Goal: Task Accomplishment & Management: Manage account settings

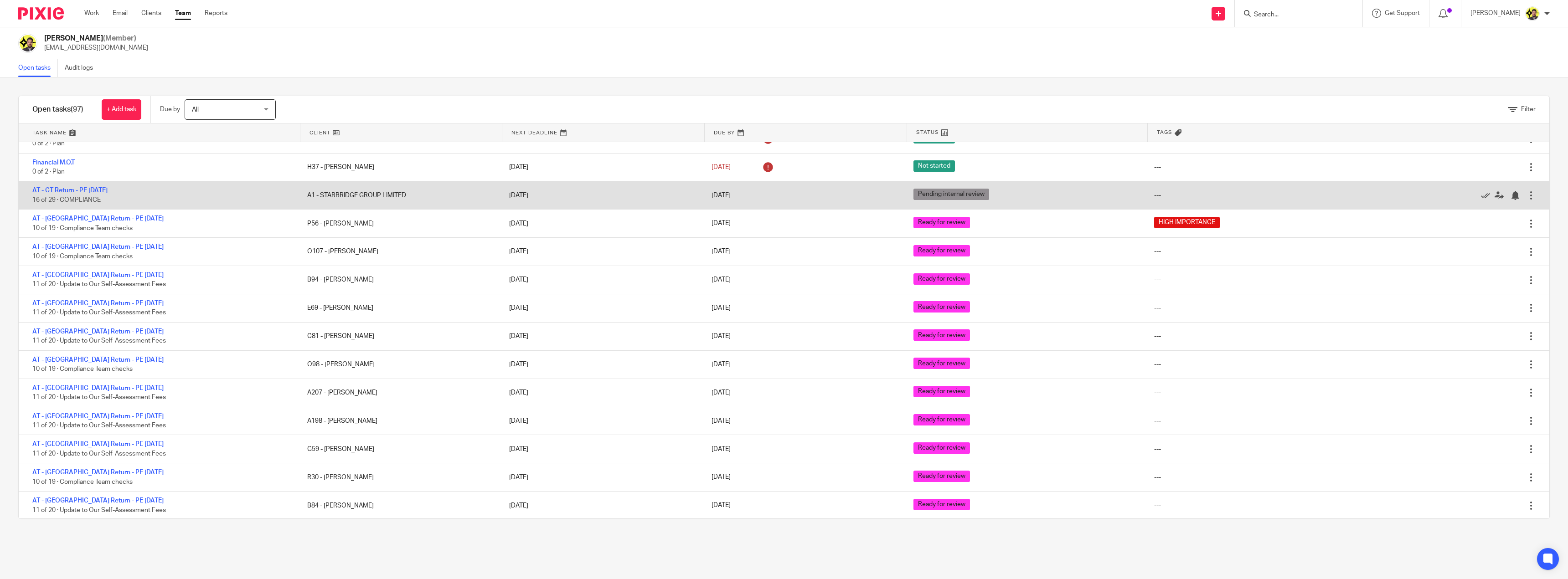
scroll to position [1413, 0]
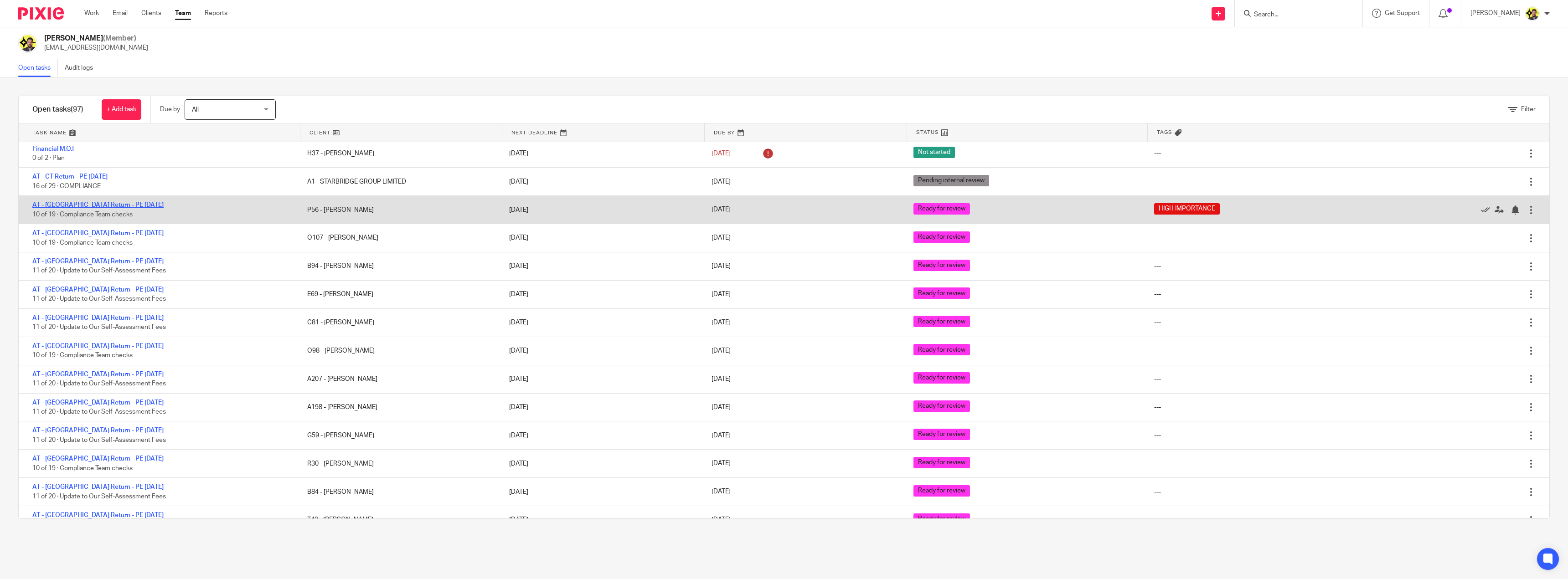
click at [82, 205] on link "AT - [GEOGRAPHIC_DATA] Return - PE [DATE]" at bounding box center [98, 205] width 131 height 6
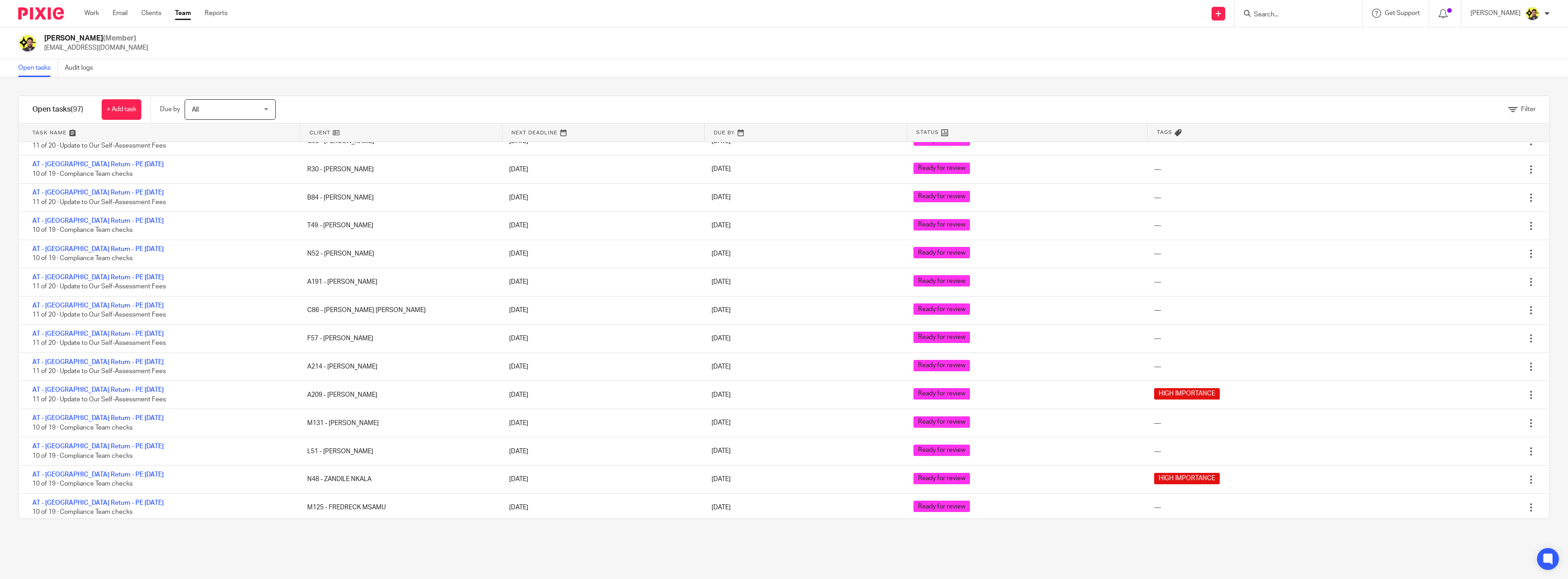
scroll to position [1778, 0]
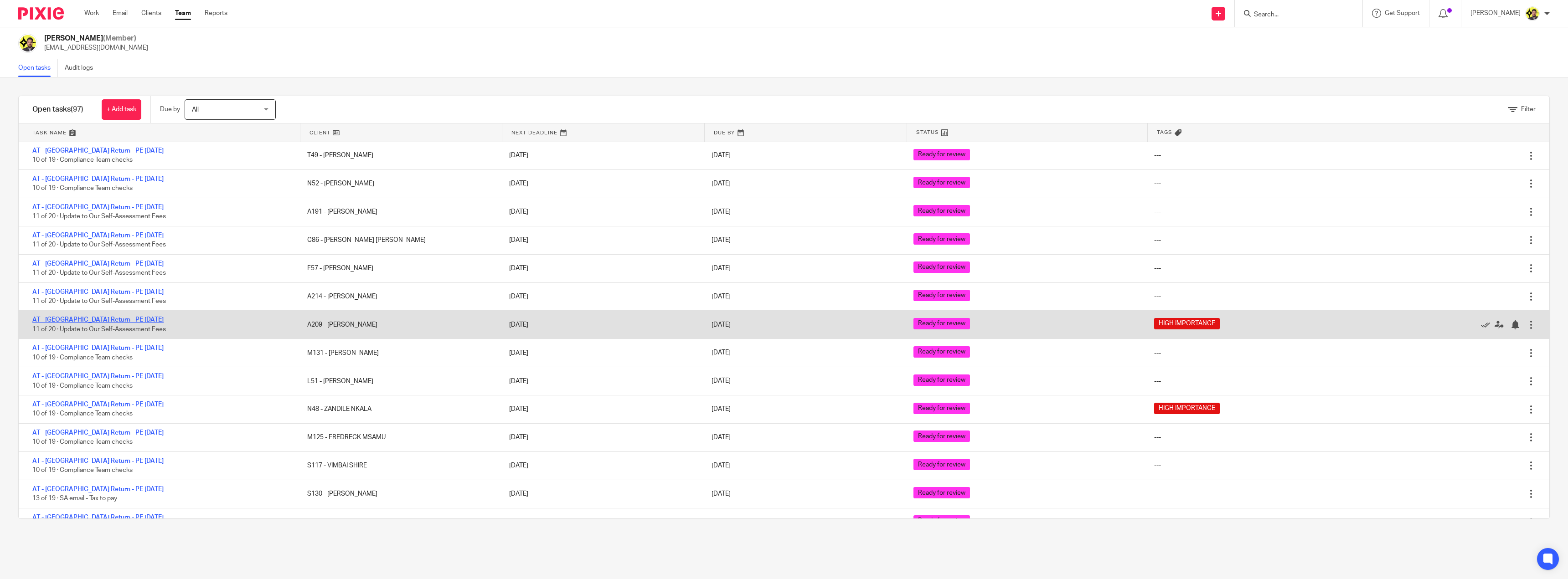
click at [76, 320] on link "AT - [GEOGRAPHIC_DATA] Return - PE [DATE]" at bounding box center [98, 320] width 131 height 6
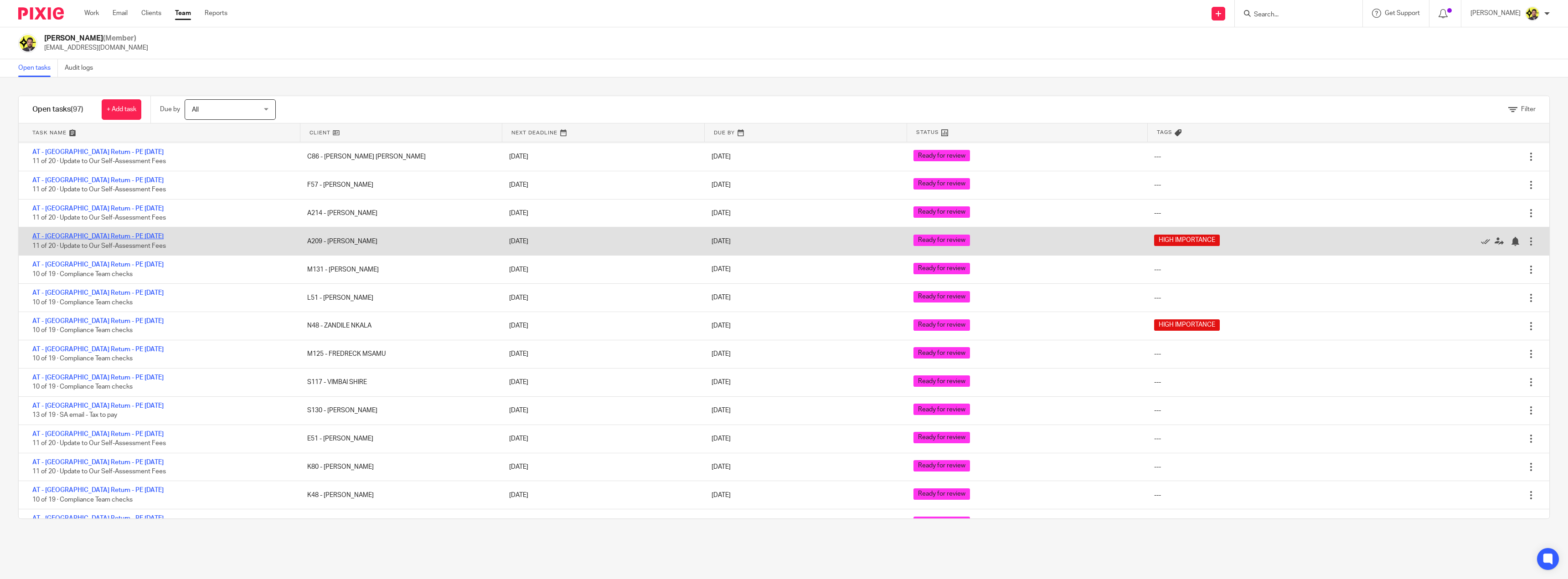
scroll to position [1869, 0]
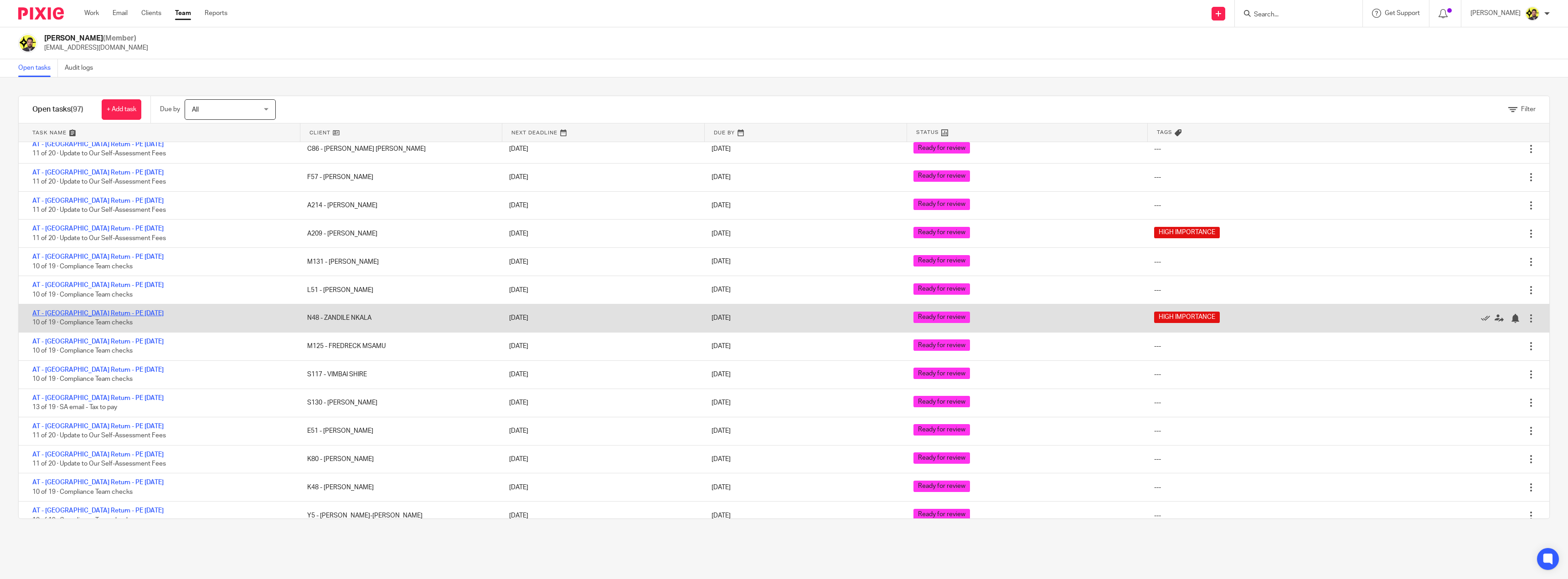
click at [71, 314] on link "AT - [GEOGRAPHIC_DATA] Return - PE [DATE]" at bounding box center [98, 314] width 131 height 6
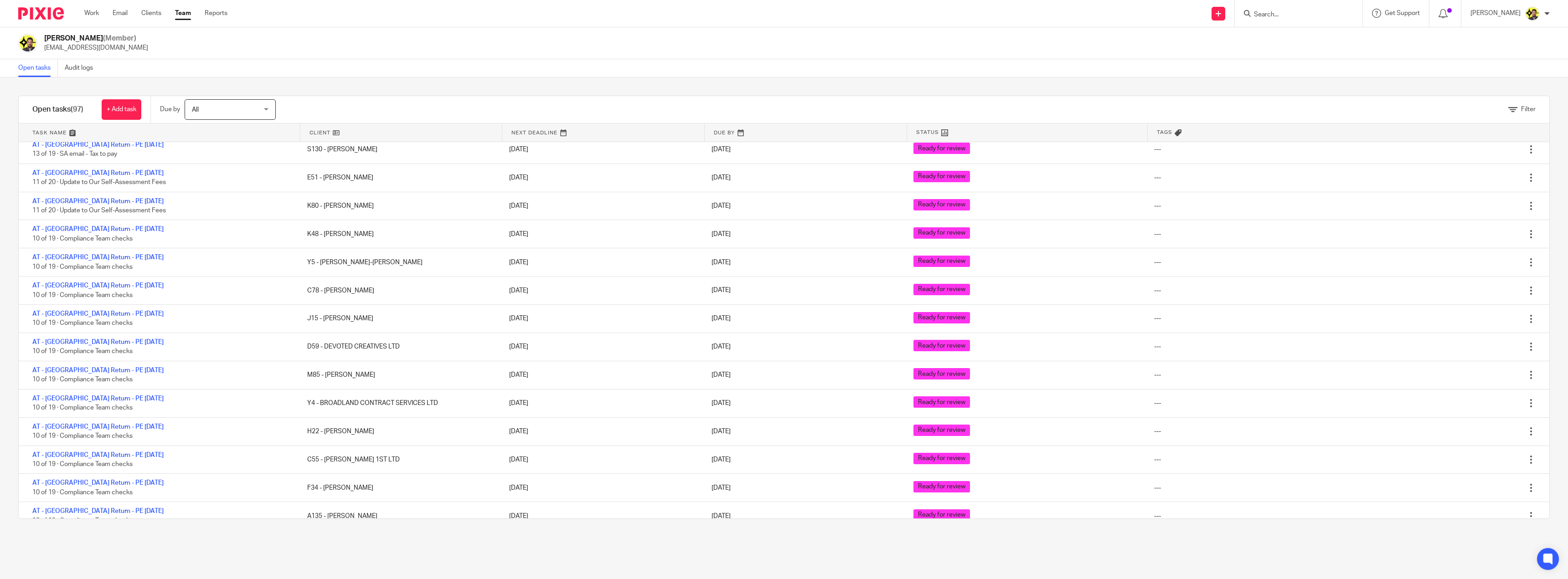
scroll to position [1995, 0]
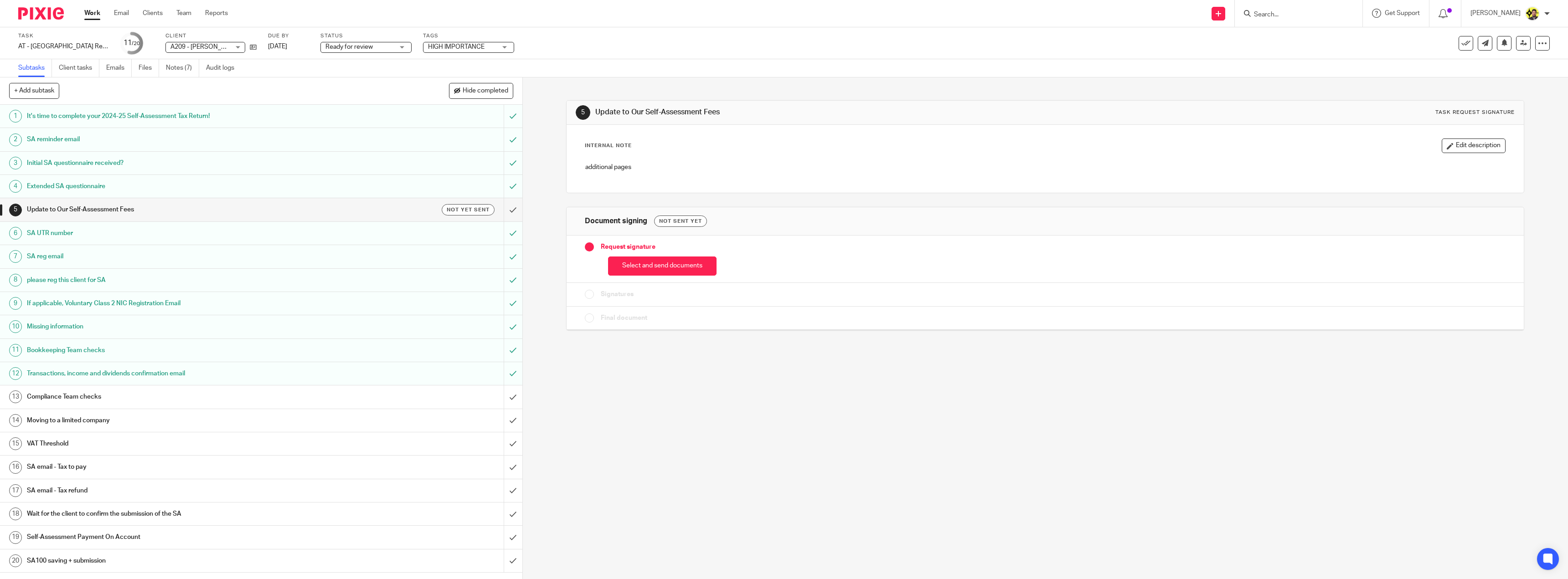
click at [350, 401] on div "Compliance Team checks" at bounding box center [260, 398] width 467 height 14
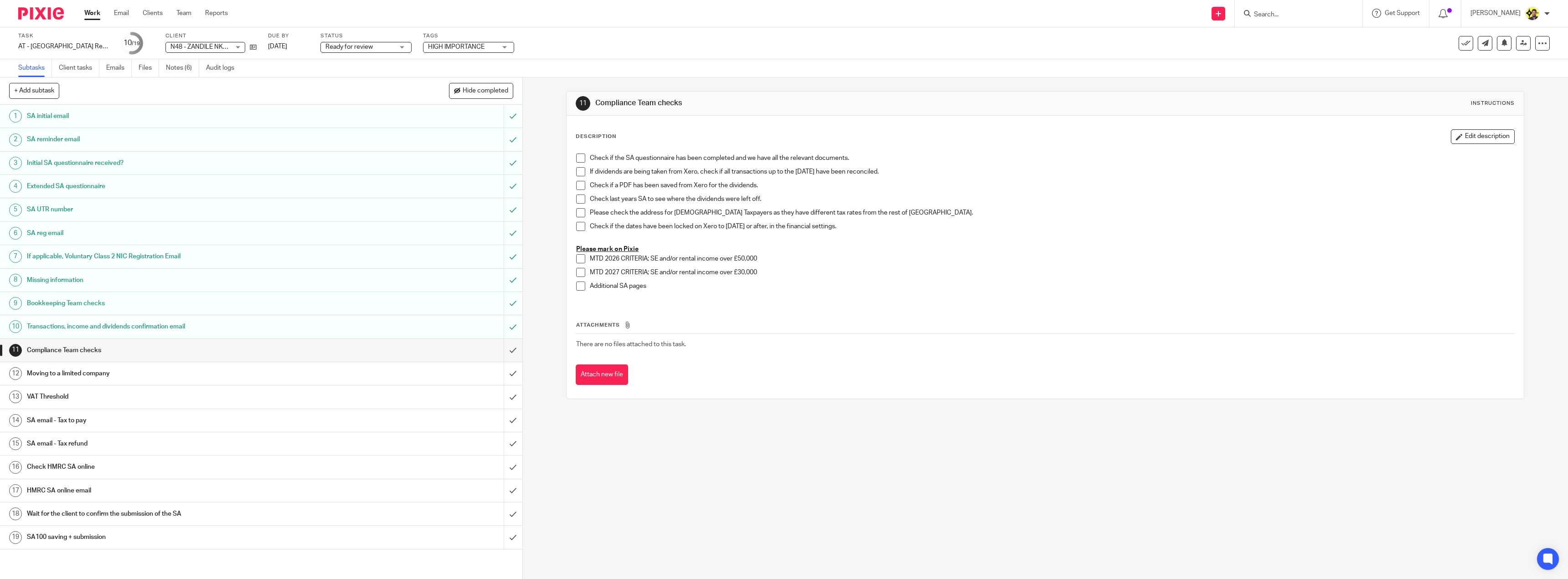
click at [576, 158] on span at bounding box center [580, 158] width 9 height 9
click at [577, 170] on span at bounding box center [580, 172] width 9 height 9
click at [579, 184] on span at bounding box center [580, 185] width 9 height 9
click at [579, 199] on span at bounding box center [580, 198] width 9 height 9
click at [579, 211] on span at bounding box center [580, 212] width 9 height 9
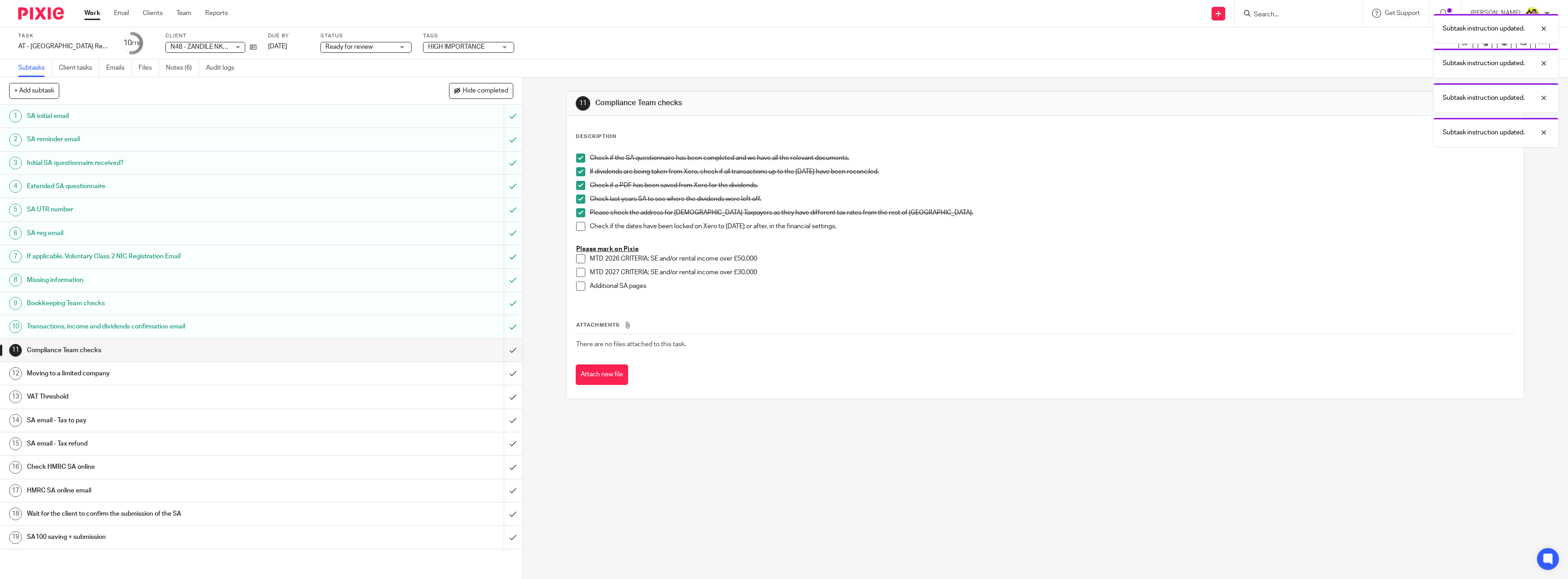
click at [579, 226] on span at bounding box center [580, 226] width 9 height 9
click at [504, 352] on input "submit" at bounding box center [261, 350] width 523 height 23
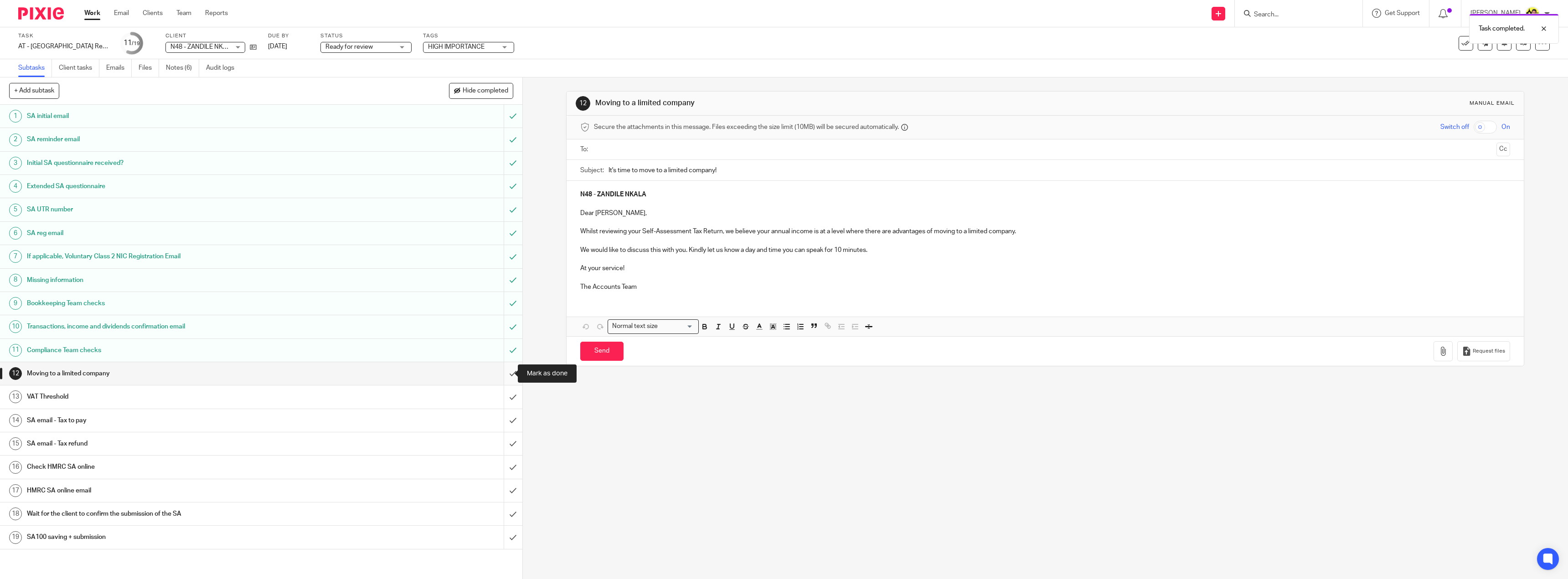
click at [500, 376] on input "submit" at bounding box center [261, 373] width 523 height 23
click at [510, 398] on input "submit" at bounding box center [261, 397] width 523 height 23
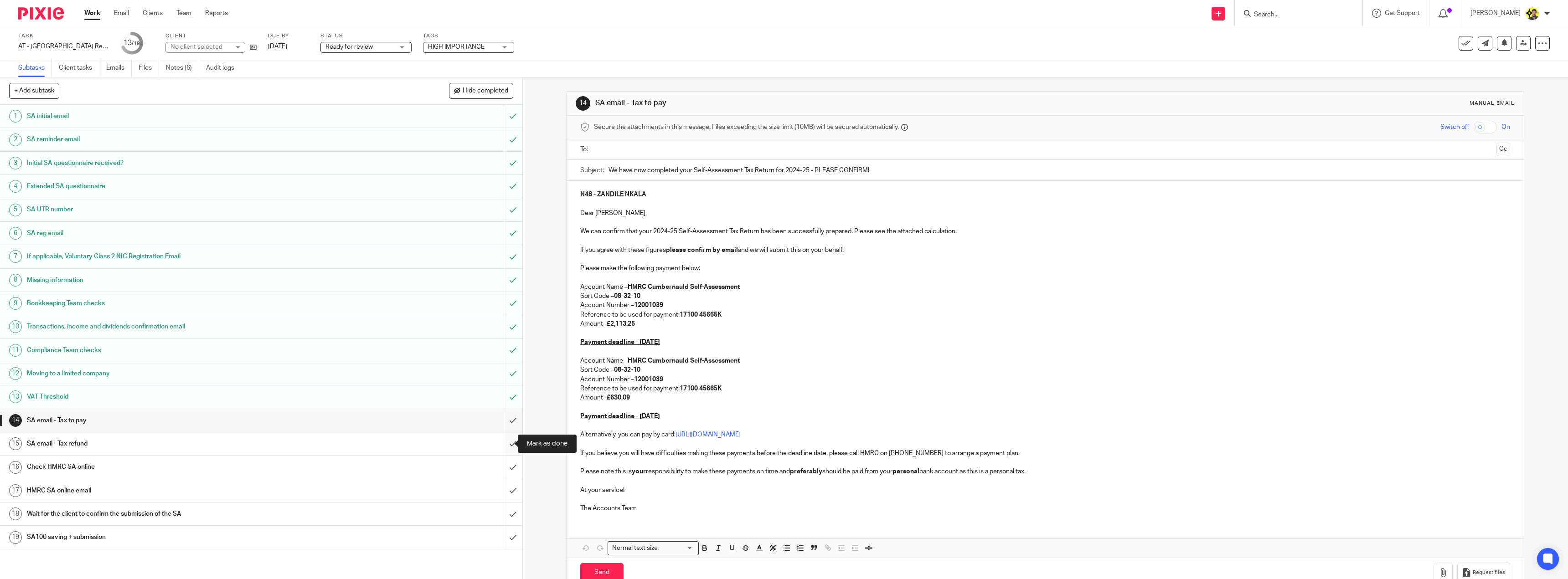
click at [505, 446] on input "submit" at bounding box center [261, 444] width 523 height 23
click at [508, 472] on input "submit" at bounding box center [261, 467] width 523 height 23
click at [505, 488] on input "submit" at bounding box center [261, 490] width 523 height 23
click at [619, 151] on input "text" at bounding box center [1045, 150] width 895 height 11
click at [1496, 145] on button "Cc" at bounding box center [1503, 151] width 14 height 14
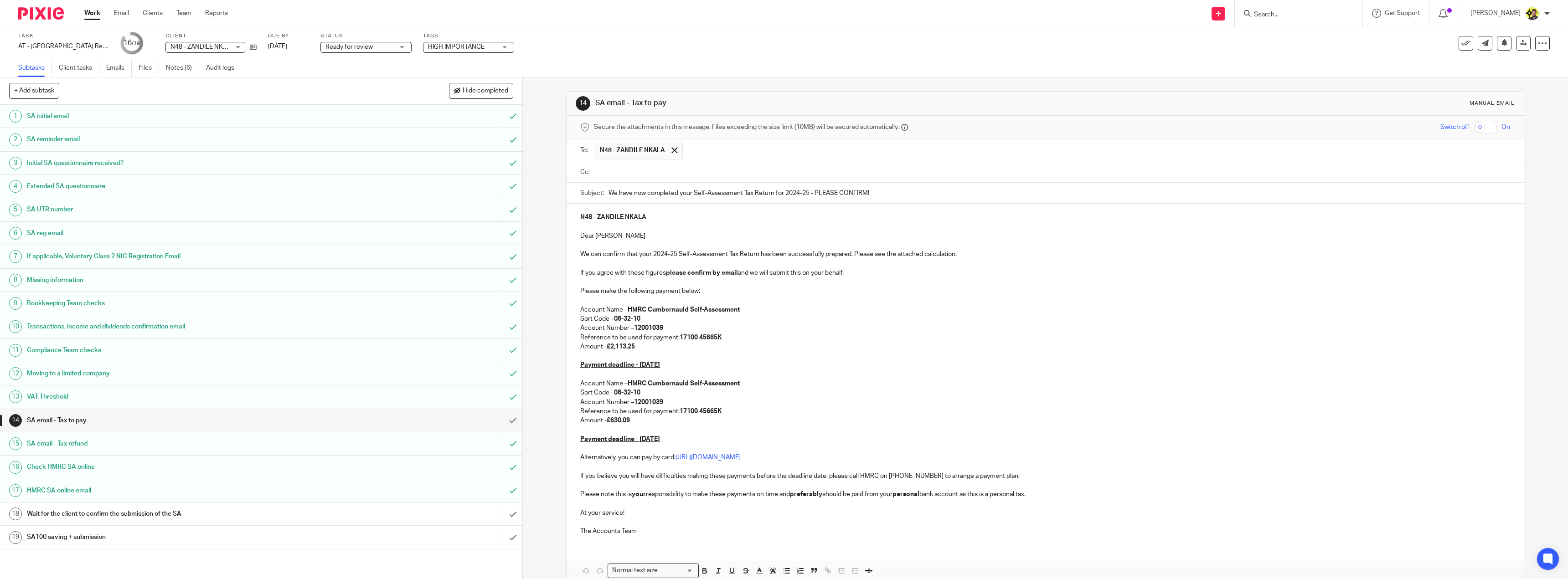
click at [767, 165] on ul at bounding box center [1052, 172] width 915 height 15
click at [767, 176] on input "text" at bounding box center [1052, 173] width 909 height 11
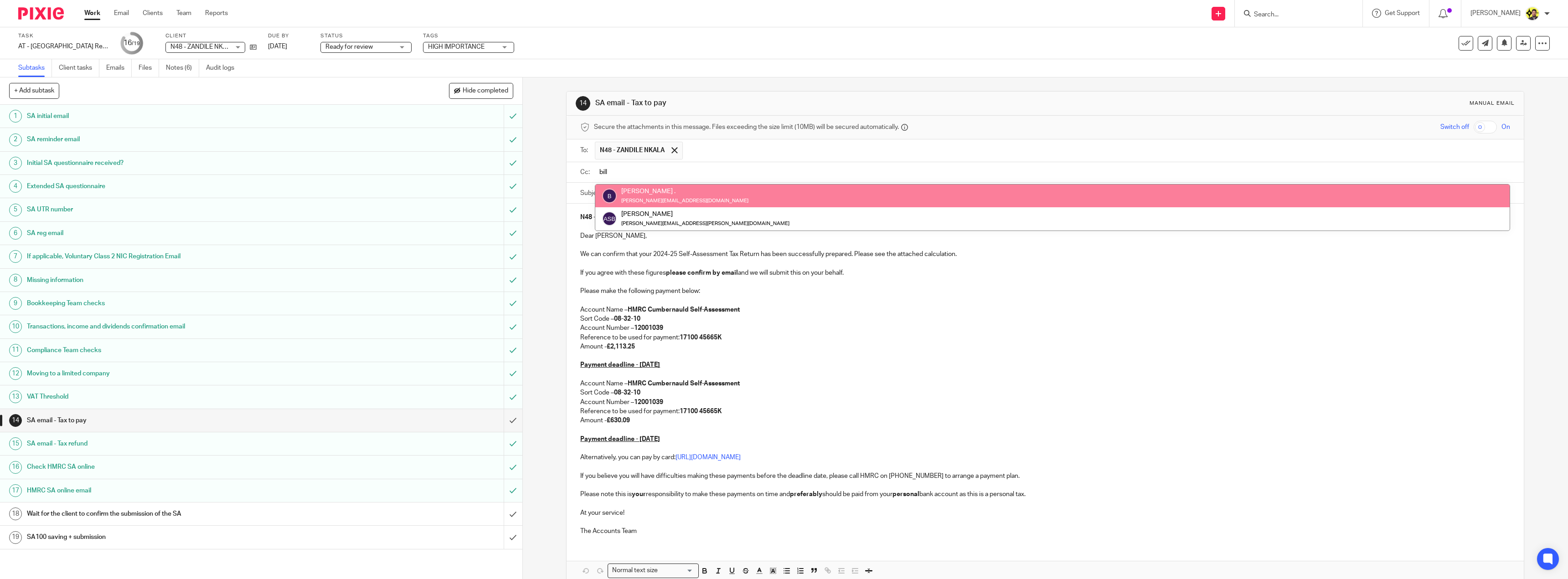
type input "bill"
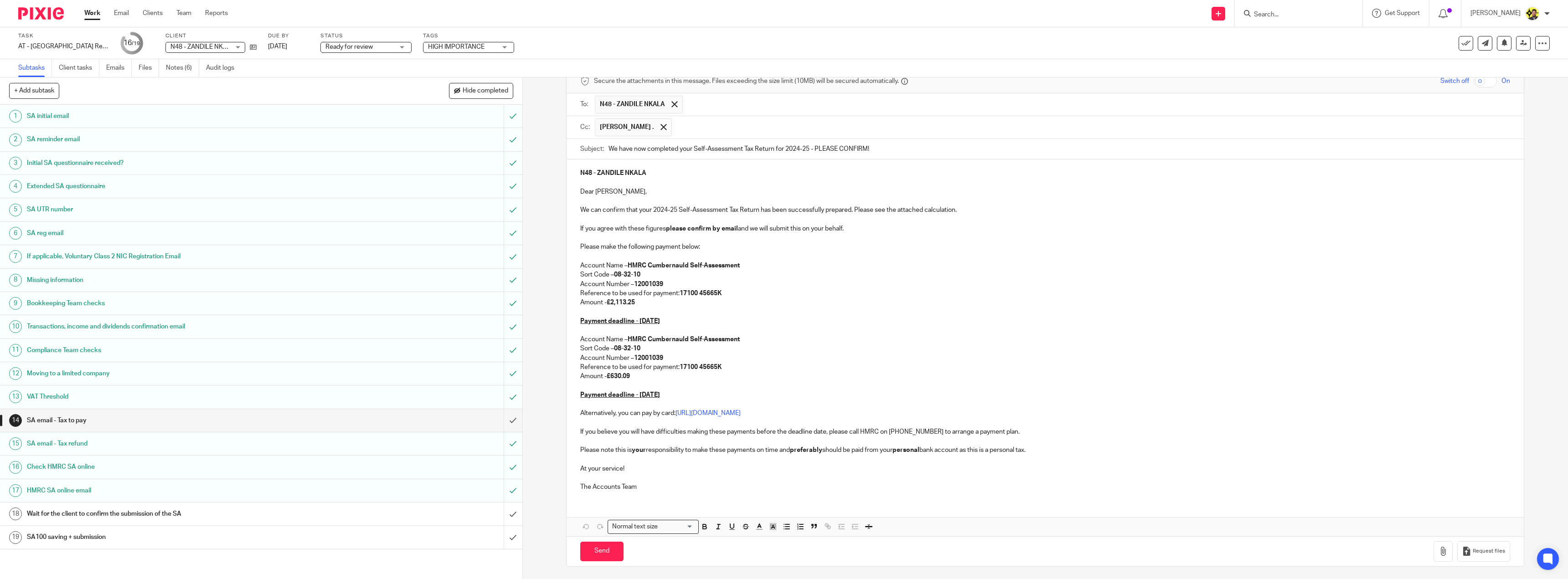
scroll to position [47, 0]
click at [1436, 555] on button "button" at bounding box center [1443, 550] width 19 height 21
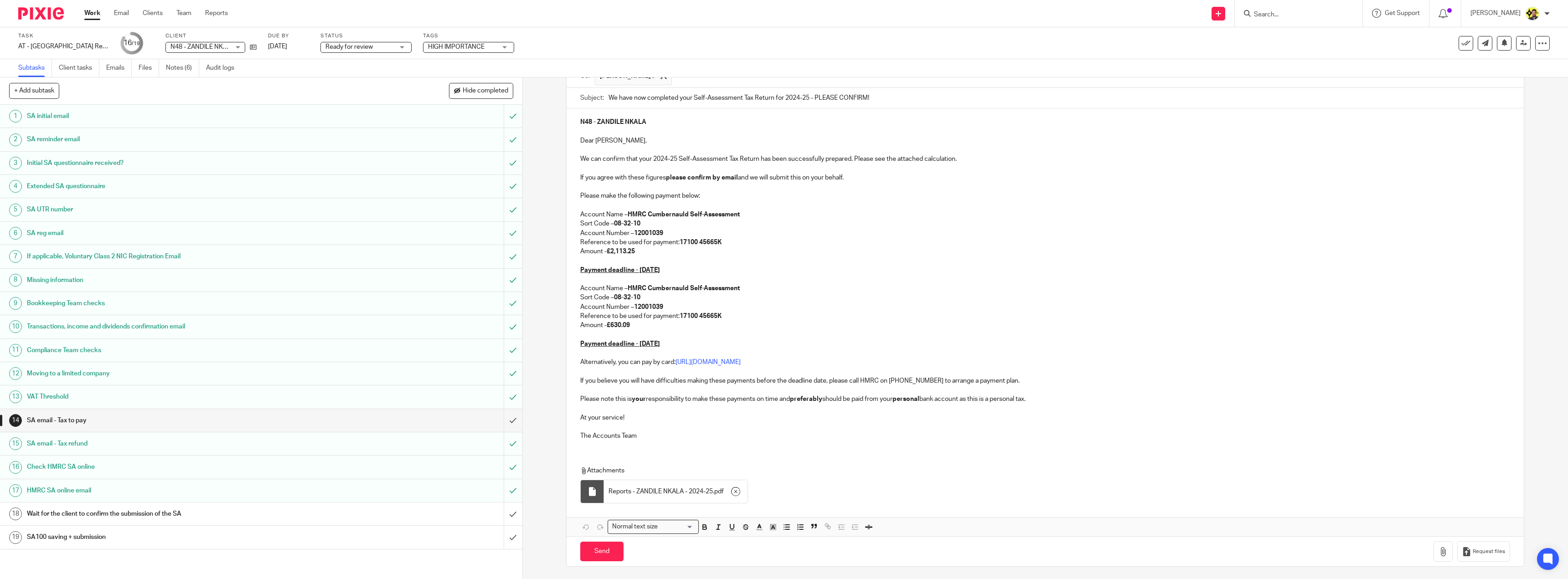
scroll to position [99, 0]
click at [594, 547] on input "Send" at bounding box center [602, 550] width 43 height 20
type input "Sent"
click at [182, 66] on link "Notes (6)" at bounding box center [182, 68] width 34 height 18
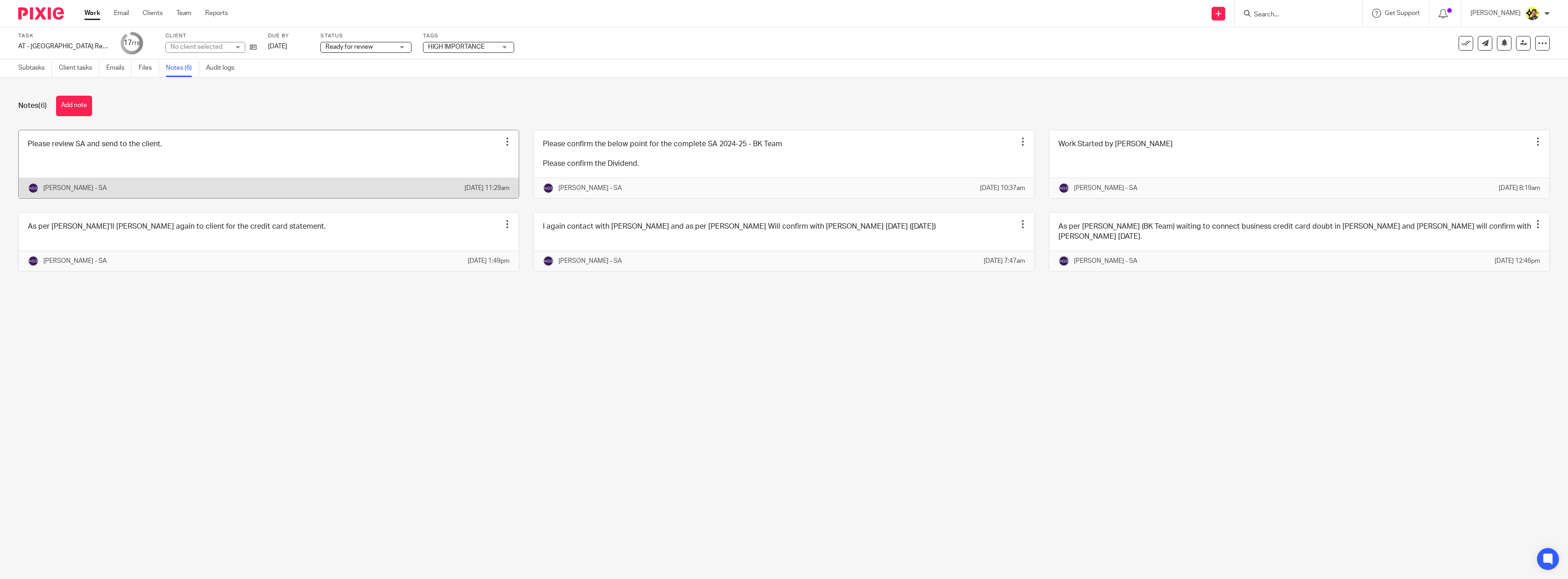
click at [164, 148] on link at bounding box center [268, 164] width 500 height 68
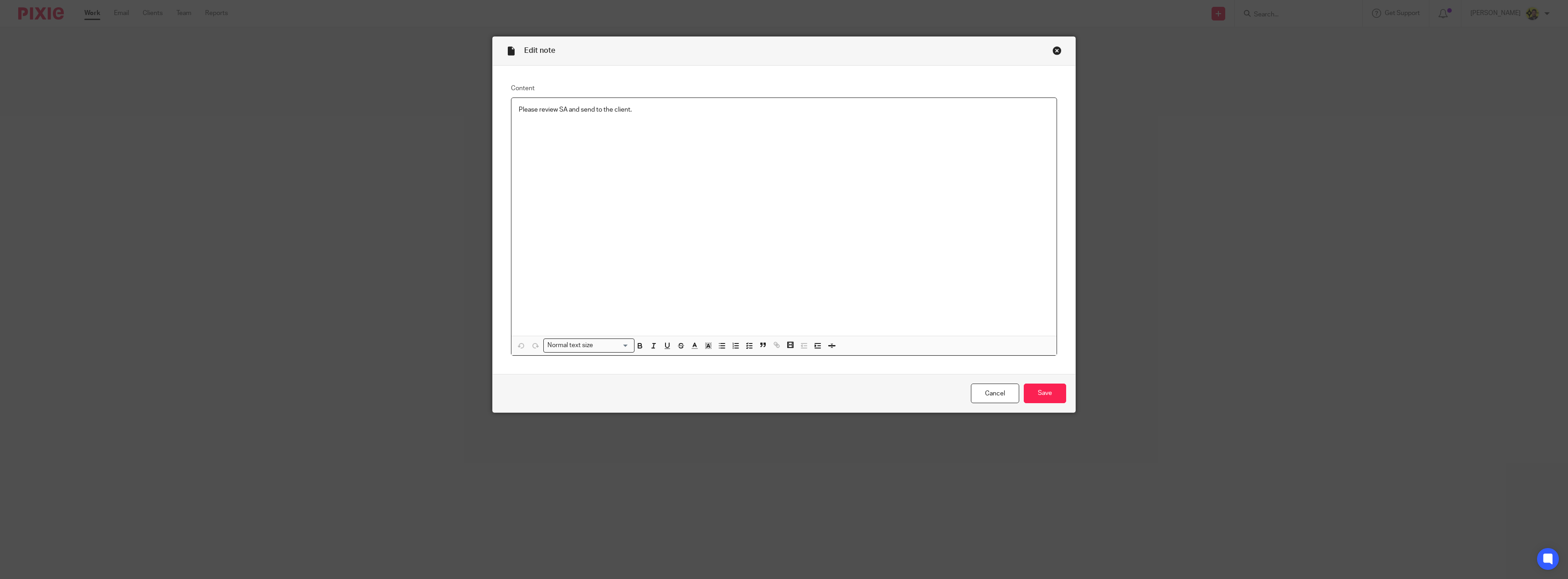
click at [534, 106] on p "Please review SA and send to the client." at bounding box center [784, 109] width 531 height 9
click at [722, 346] on line "button" at bounding box center [723, 346] width 4 height 0
click at [746, 342] on icon "button" at bounding box center [749, 346] width 8 height 8
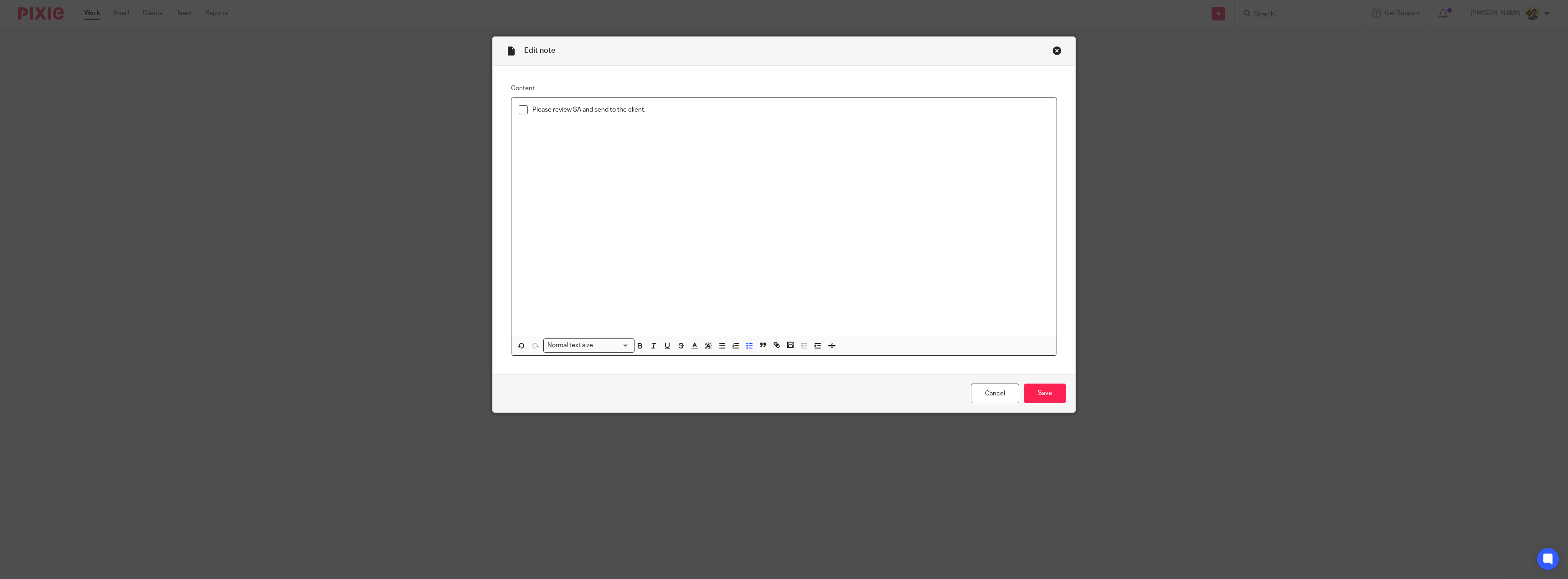
click at [519, 110] on span at bounding box center [523, 109] width 9 height 9
click at [1053, 396] on input "Save" at bounding box center [1044, 394] width 42 height 20
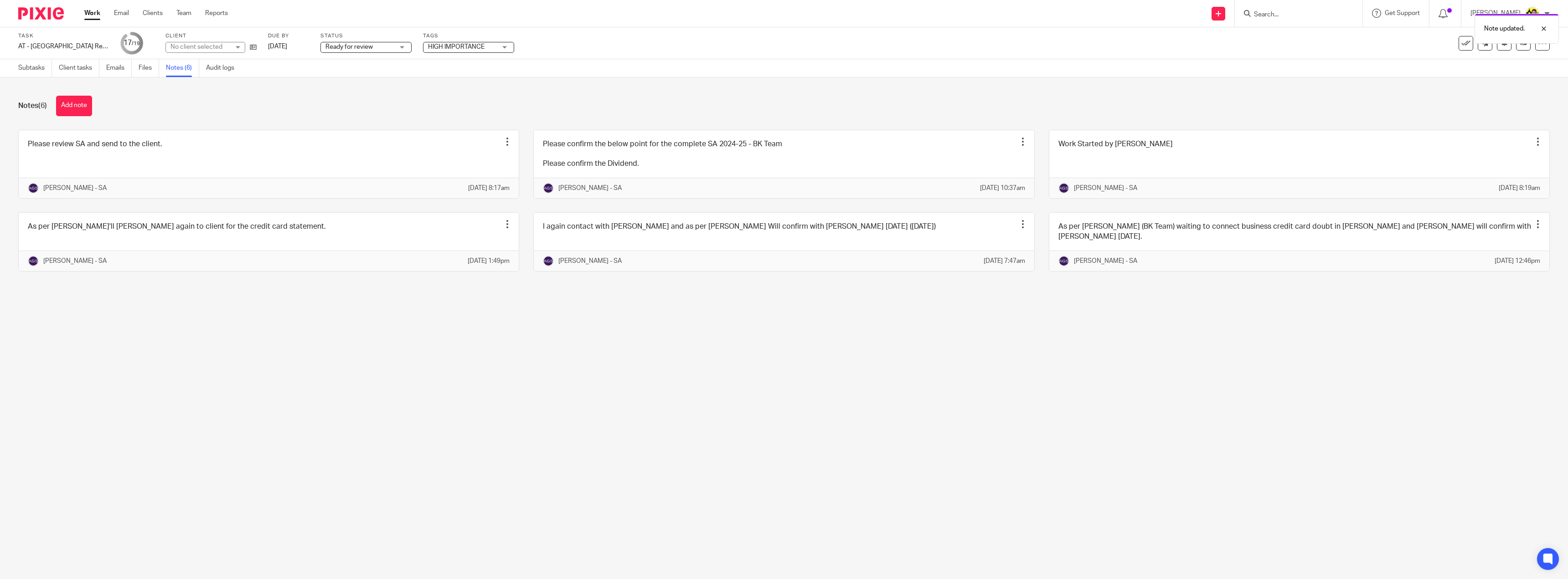
click at [472, 45] on span "HIGH IMPORTANCE" at bounding box center [456, 46] width 56 height 6
click at [459, 60] on span "HIGH IMPORTANCE" at bounding box center [466, 62] width 56 height 6
checkbox input "false"
click at [359, 42] on div "Ready for review Ready for review" at bounding box center [366, 47] width 91 height 11
click at [370, 189] on li "Ready to file" at bounding box center [366, 191] width 91 height 19
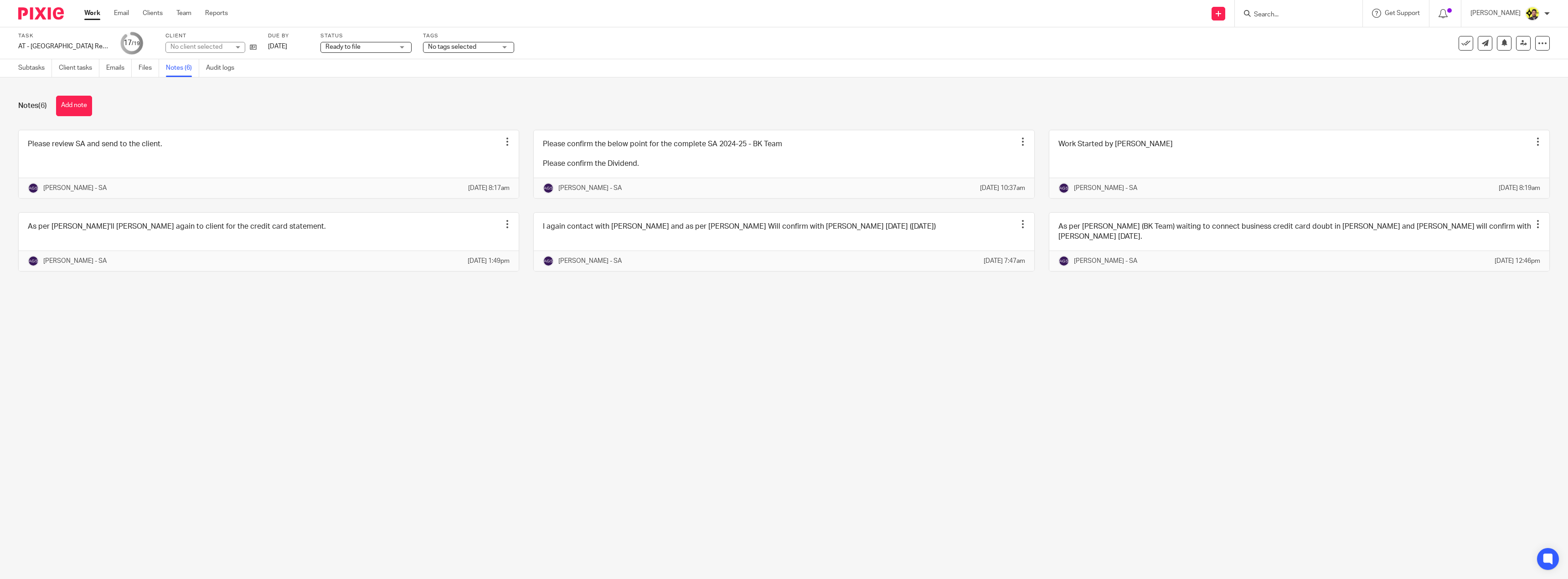
click at [411, 123] on div "Notes (6) Add note Please review SA and send to the client. Edit note Delete no…" at bounding box center [784, 190] width 1568 height 226
click at [1521, 42] on icon at bounding box center [1524, 42] width 7 height 7
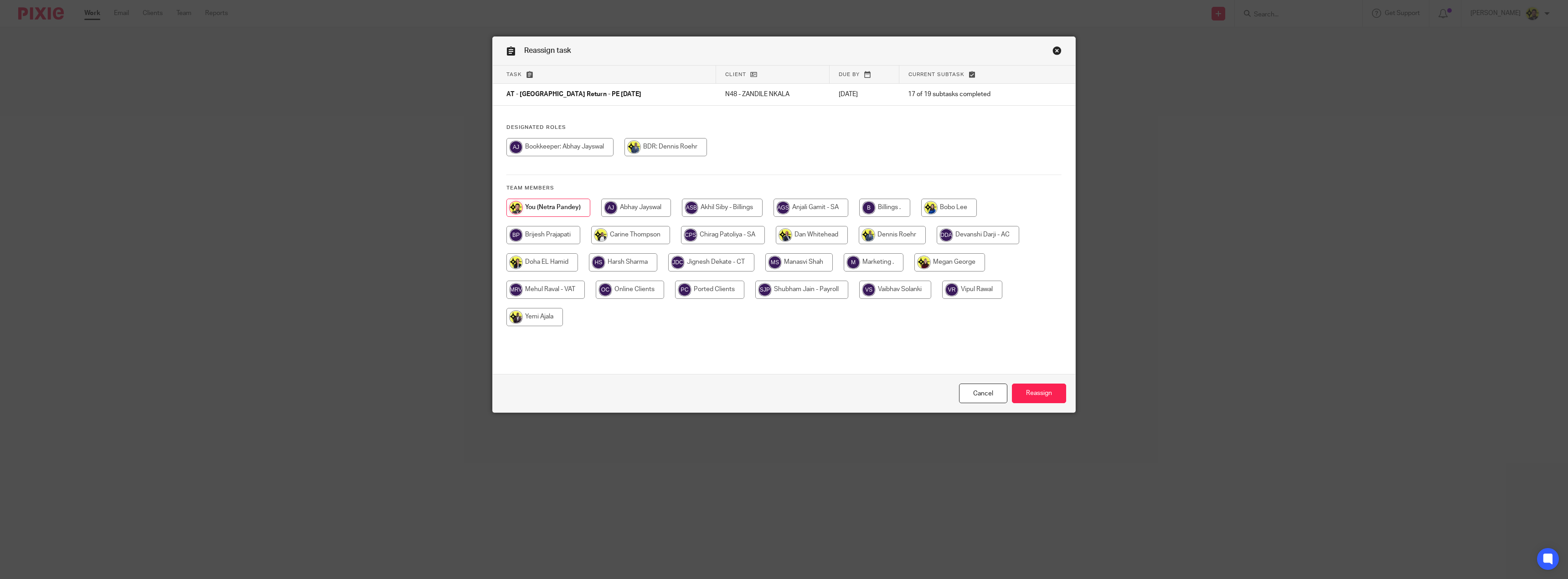
click at [896, 201] on input "radio" at bounding box center [885, 208] width 51 height 18
radio input "true"
click at [1057, 399] on input "Reassign" at bounding box center [1038, 394] width 54 height 20
